Goal: Transaction & Acquisition: Obtain resource

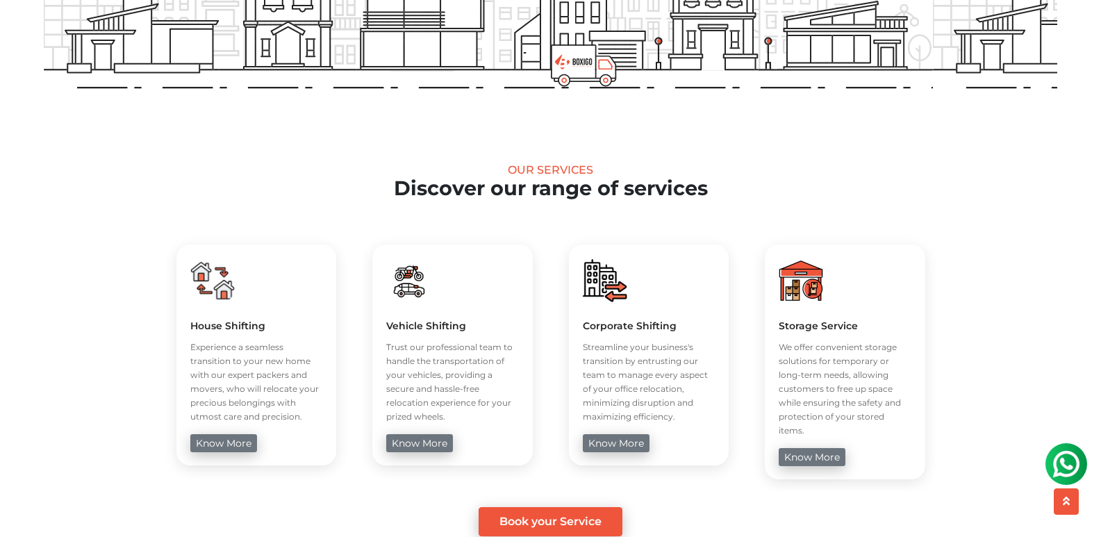
scroll to position [417, 0]
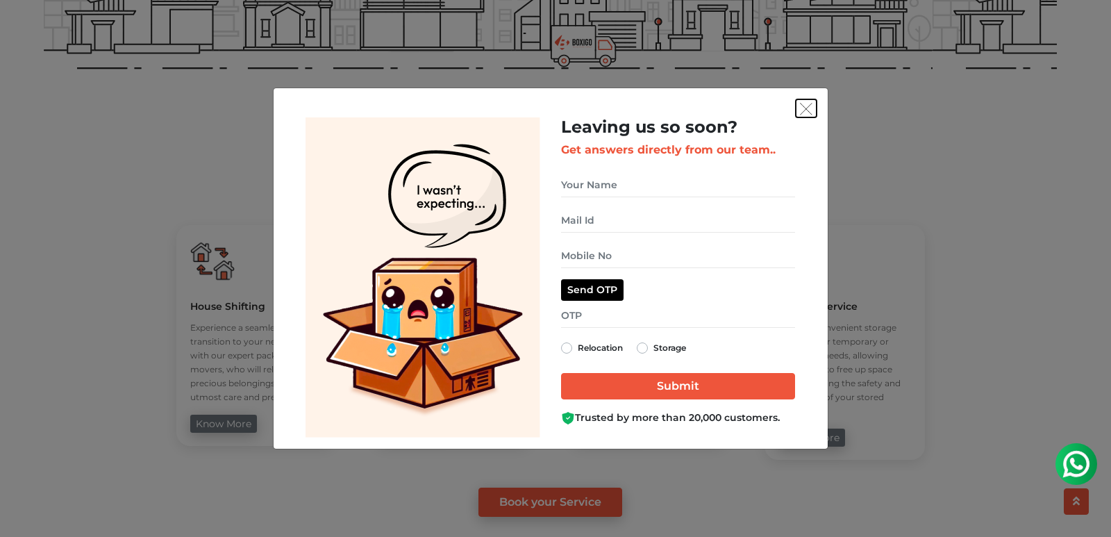
click at [806, 110] on img "get free quote dialog" at bounding box center [806, 109] width 13 height 13
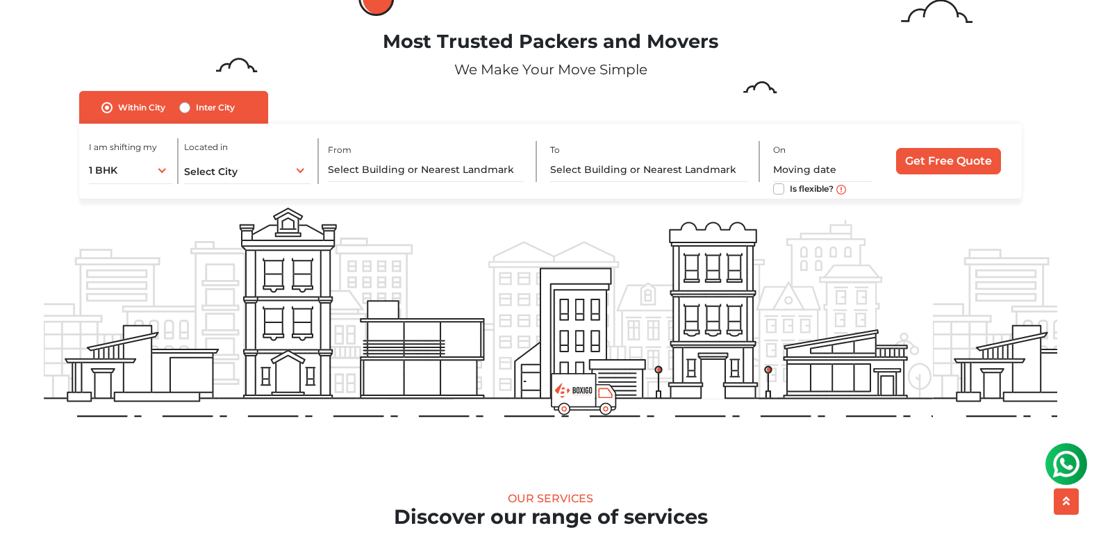
scroll to position [69, 0]
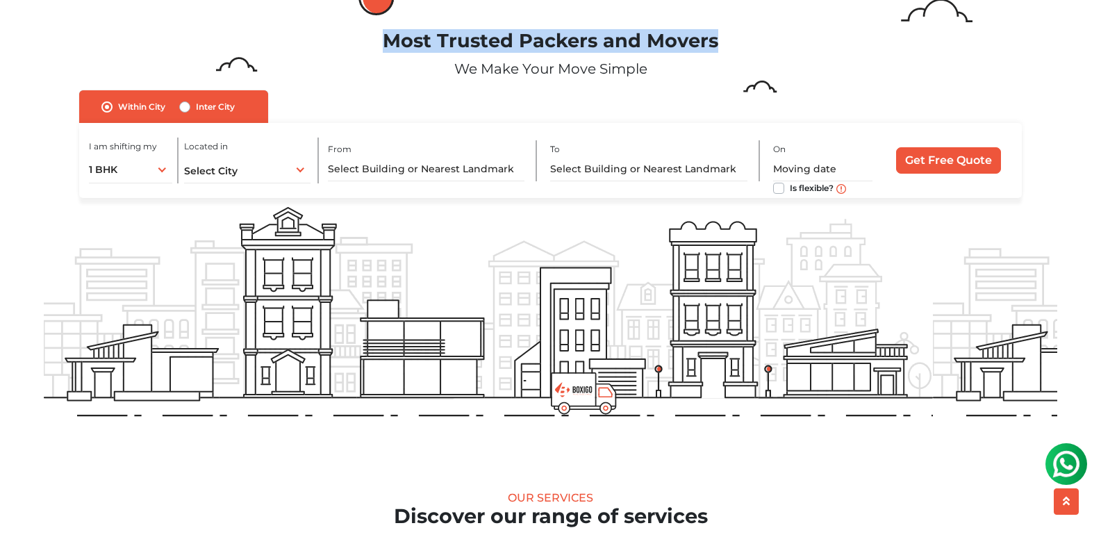
drag, startPoint x: 388, startPoint y: 40, endPoint x: 722, endPoint y: 40, distance: 334.0
click at [722, 40] on h1 "Most Trusted Packers and Movers" at bounding box center [550, 41] width 1013 height 23
copy h1 "Most Trusted Packers and Movers"
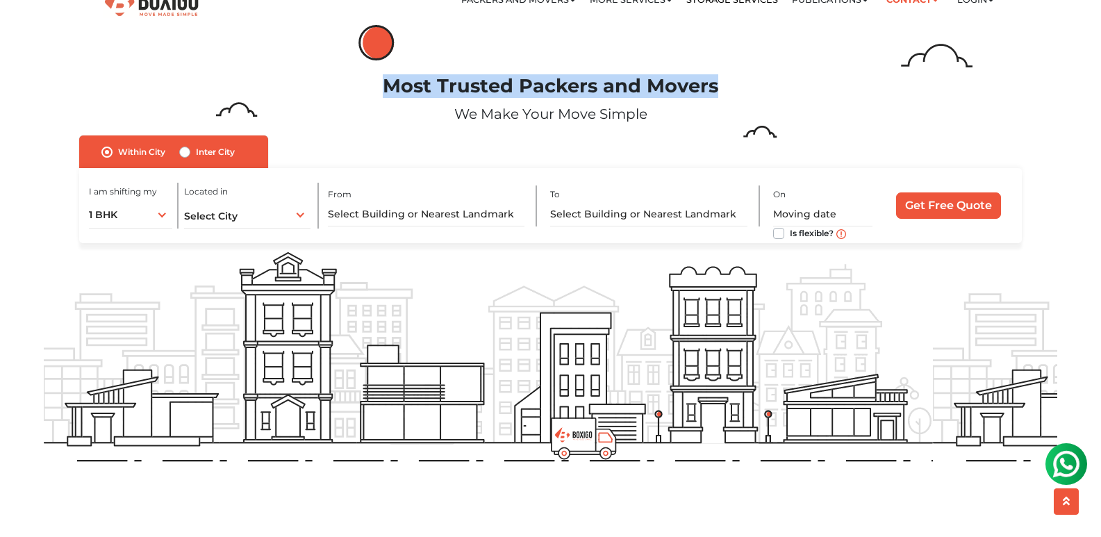
scroll to position [0, 0]
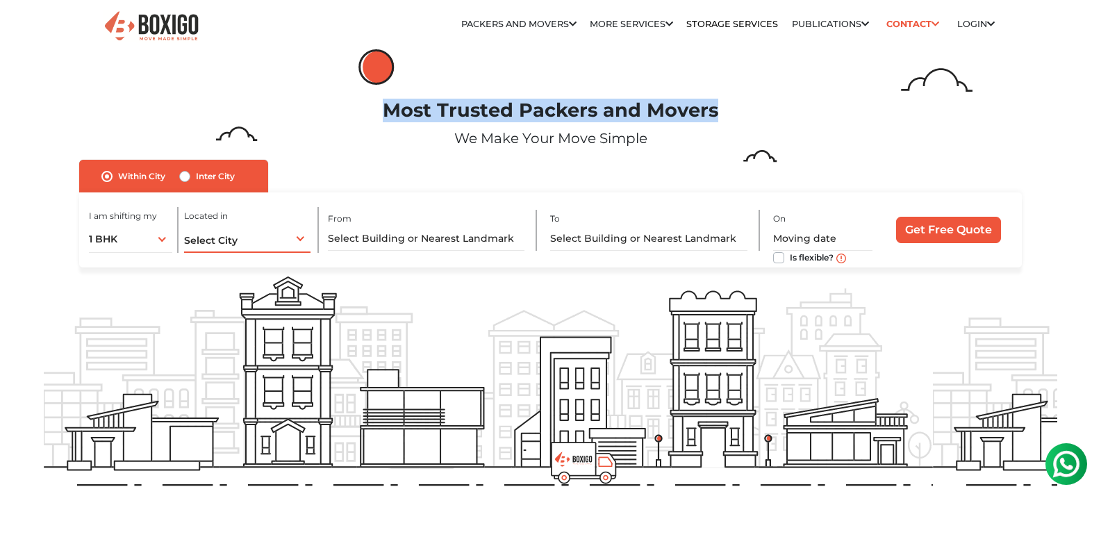
click at [252, 240] on div "Select City Select City Bangalore Bengaluru Bhopal Bhubaneswar Chennai Coimbato…" at bounding box center [247, 238] width 126 height 29
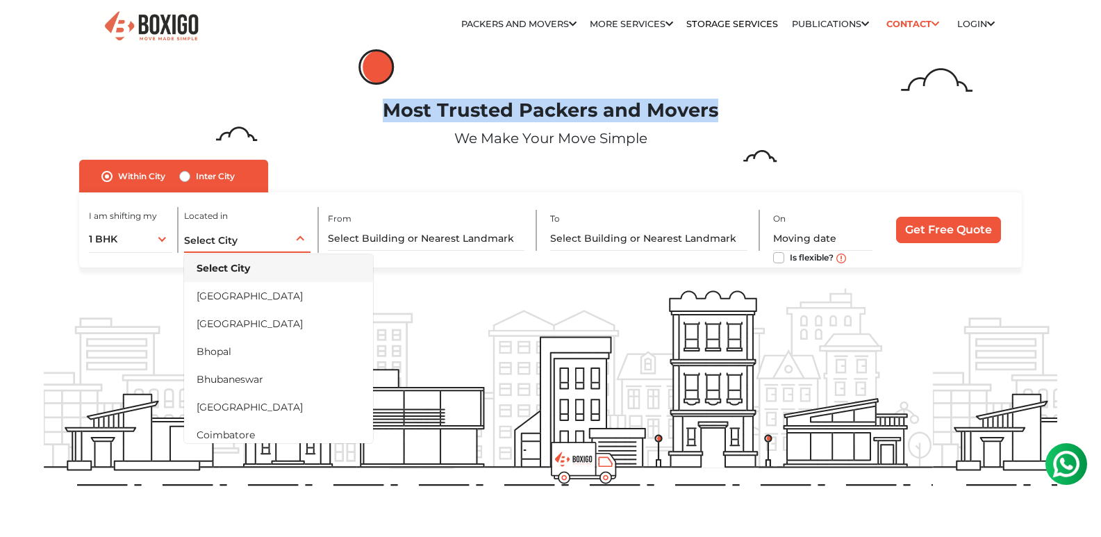
click at [294, 235] on div "Select City Select City Bangalore Bengaluru Bhopal Bhubaneswar Chennai Coimbato…" at bounding box center [247, 238] width 126 height 29
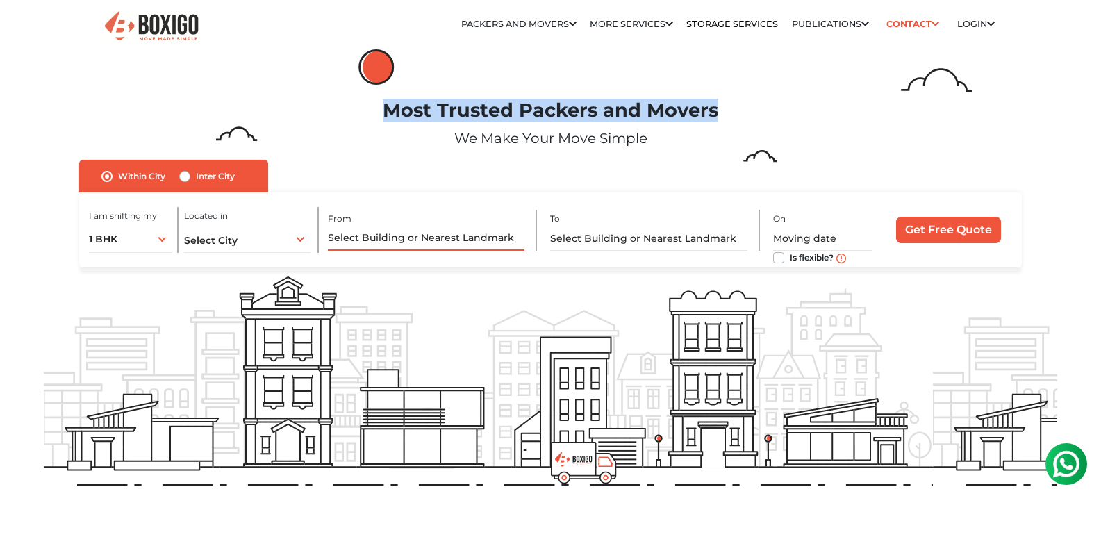
click at [431, 240] on input "text" at bounding box center [426, 238] width 197 height 24
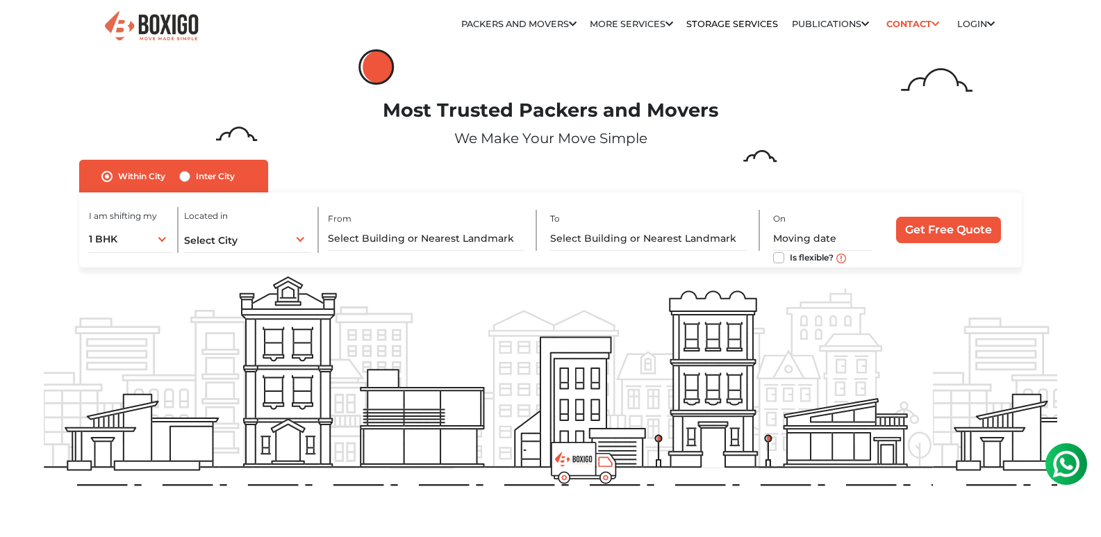
drag, startPoint x: 653, startPoint y: 352, endPoint x: 387, endPoint y: 109, distance: 360.8
click at [387, 109] on h1 "Most Trusted Packers and Movers" at bounding box center [550, 110] width 1013 height 23
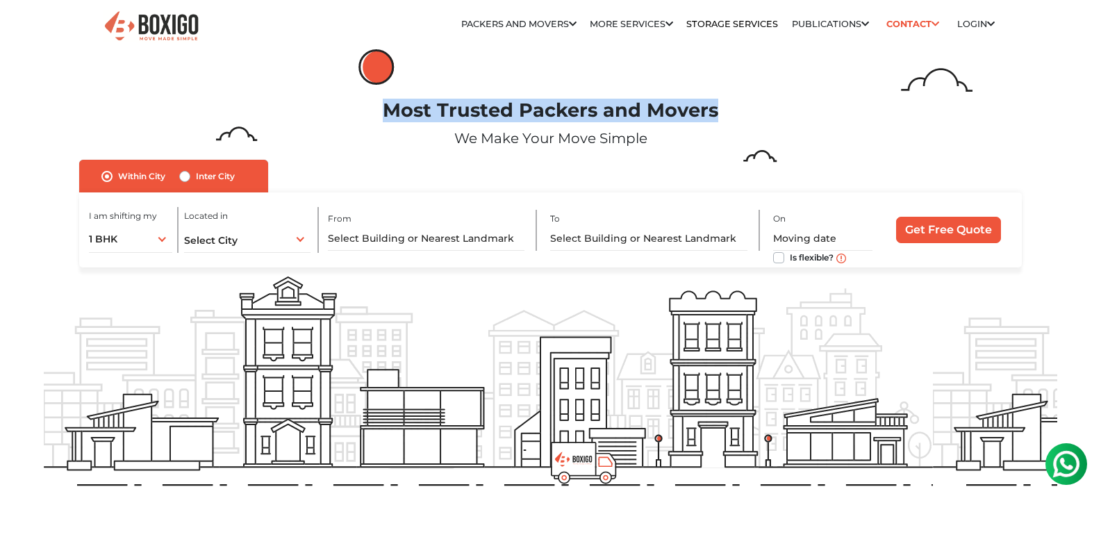
drag, startPoint x: 387, startPoint y: 109, endPoint x: 805, endPoint y: 110, distance: 418.1
click at [805, 110] on h1 "Most Trusted Packers and Movers" at bounding box center [550, 110] width 1013 height 23
copy h1 "Most Trusted Packers and Movers"
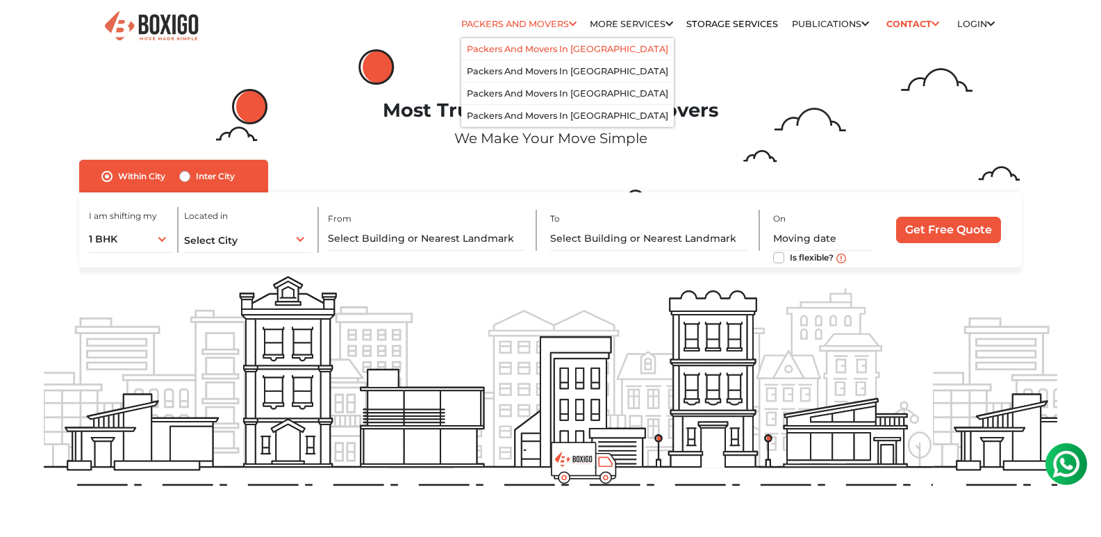
click at [533, 45] on link "Packers and Movers in [GEOGRAPHIC_DATA]" at bounding box center [567, 49] width 201 height 10
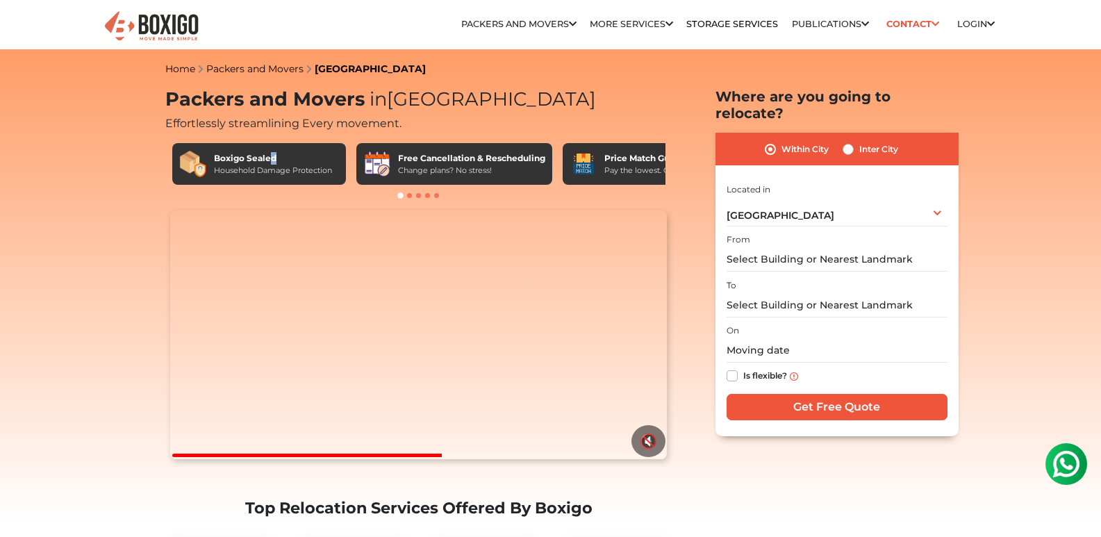
drag, startPoint x: 319, startPoint y: 158, endPoint x: 272, endPoint y: 159, distance: 46.5
click at [272, 159] on div "Boxigo Sealed" at bounding box center [273, 158] width 118 height 13
drag, startPoint x: 160, startPoint y: 140, endPoint x: 330, endPoint y: 169, distance: 171.9
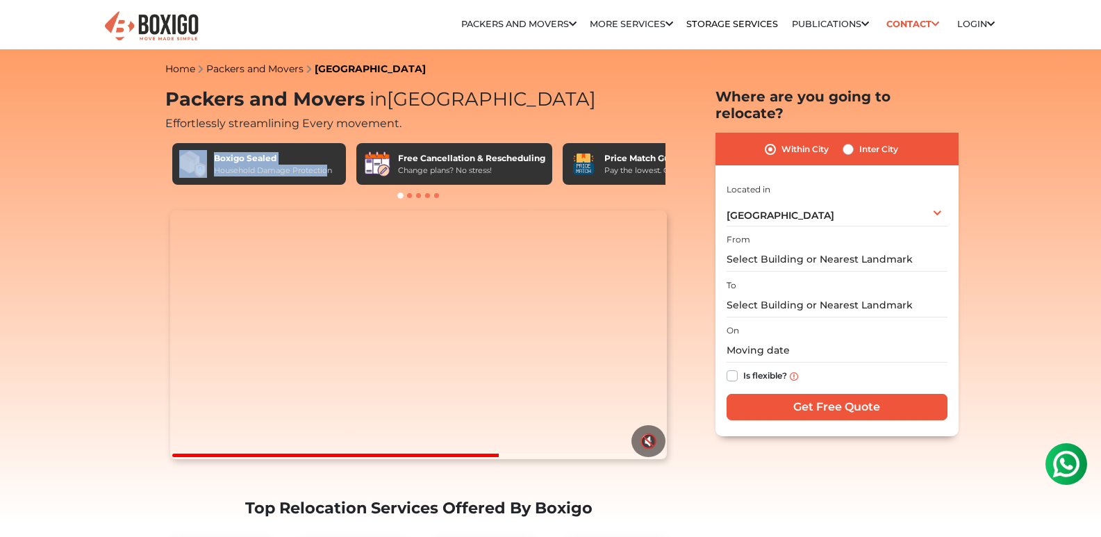
click at [417, 196] on span at bounding box center [418, 195] width 5 height 5
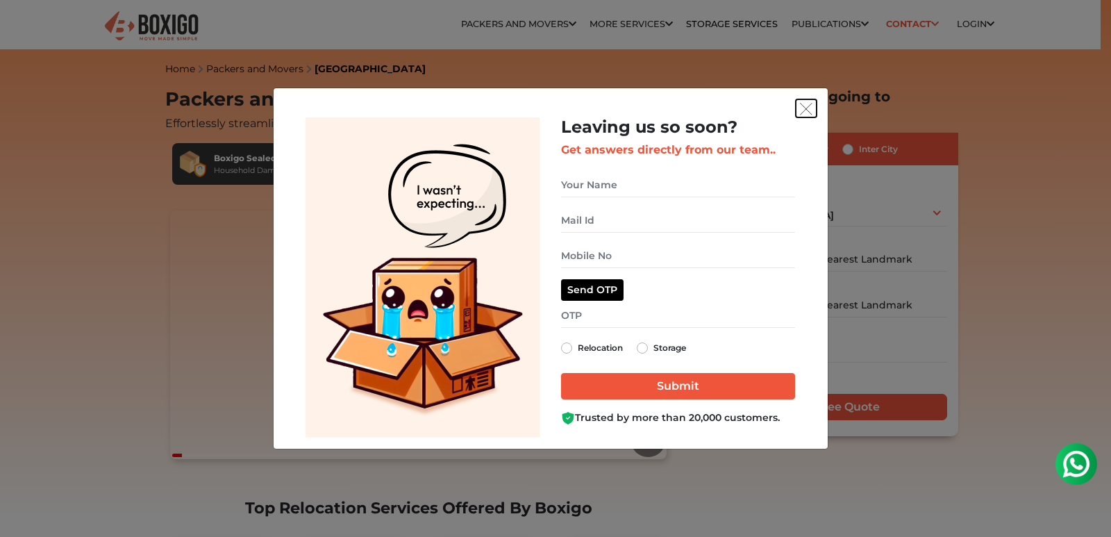
click at [803, 109] on img "get free quote dialog" at bounding box center [806, 109] width 13 height 13
